Goal: Navigation & Orientation: Find specific page/section

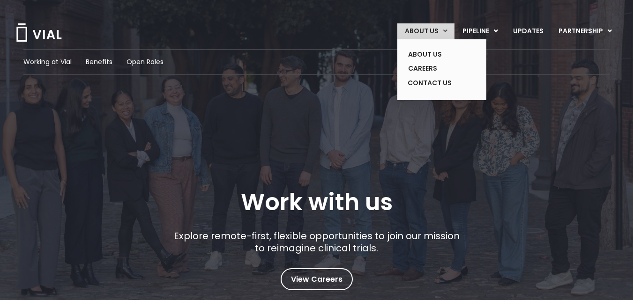
click at [447, 31] on icon at bounding box center [445, 31] width 4 height 7
click at [438, 52] on link "ABOUT US" at bounding box center [435, 54] width 68 height 15
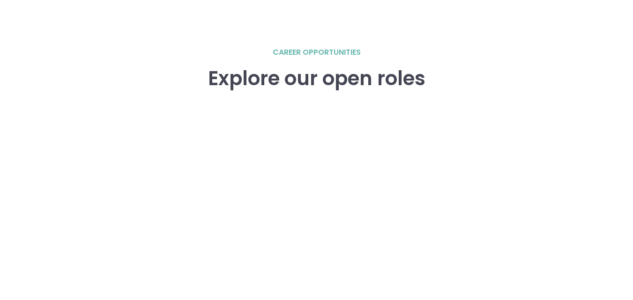
scroll to position [1297, 0]
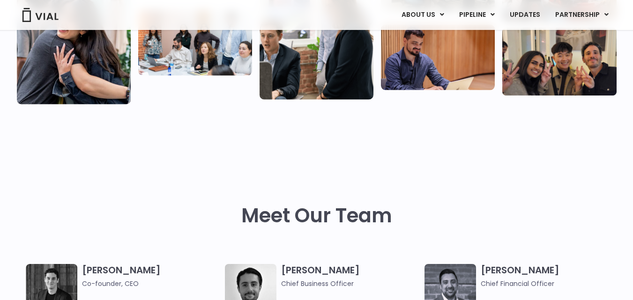
scroll to position [158, 0]
